Goal: Task Accomplishment & Management: Manage account settings

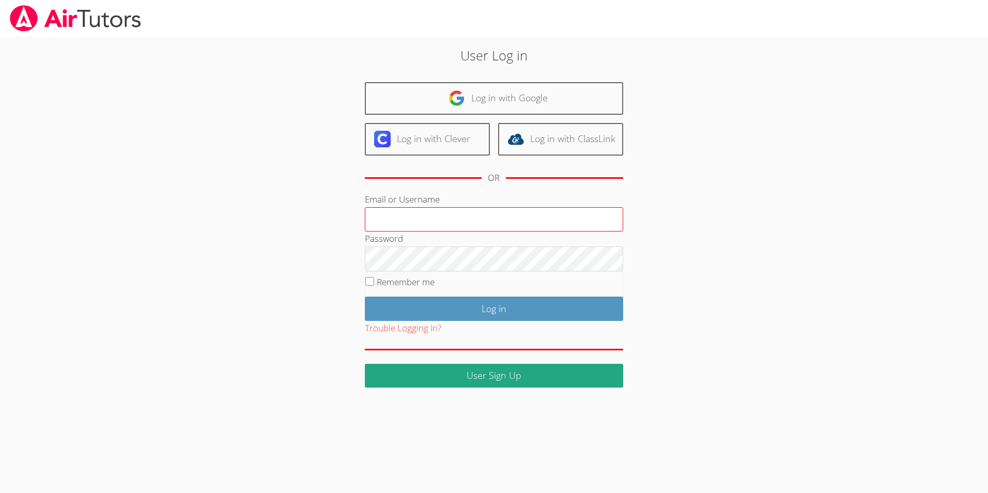
click at [430, 223] on input "Email or Username" at bounding box center [494, 219] width 258 height 25
type input "[EMAIL_ADDRESS][DOMAIN_NAME]"
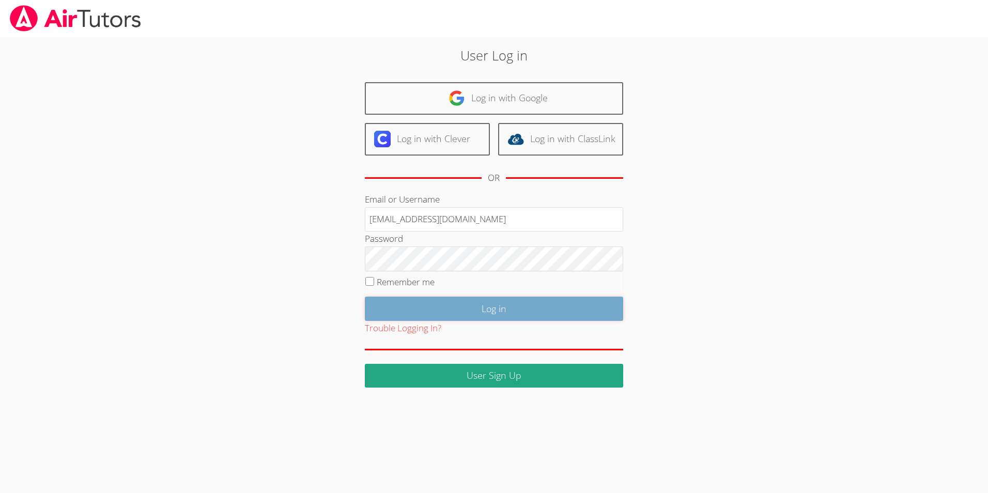
click at [455, 308] on input "Log in" at bounding box center [494, 309] width 258 height 24
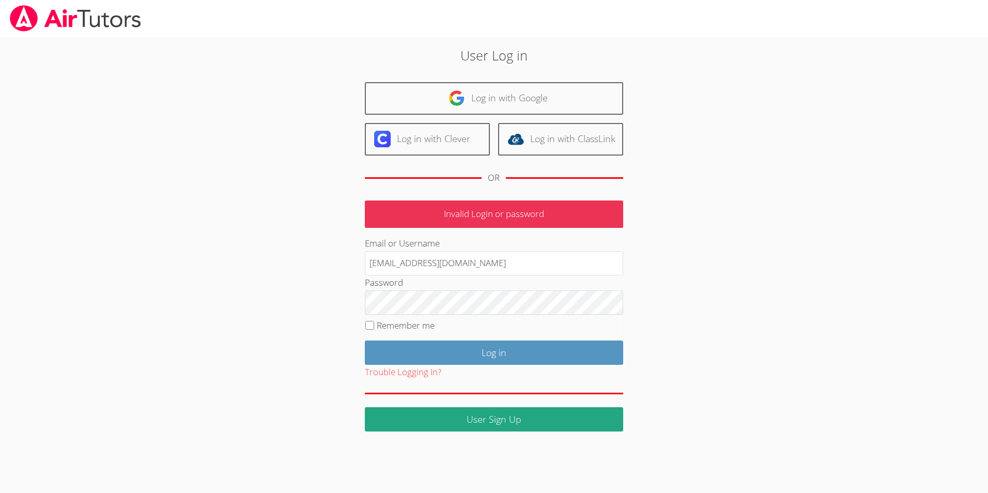
drag, startPoint x: 501, startPoint y: 268, endPoint x: 135, endPoint y: 268, distance: 365.2
click at [135, 268] on div "User Log in Log in with Google Log in with Clever Log in with ClassLink OR Inva…" at bounding box center [493, 234] width 741 height 394
click at [744, 236] on div "User Log in Log in with Google Log in with Clever Log in with ClassLink OR Inva…" at bounding box center [493, 238] width 533 height 386
